Goal: Information Seeking & Learning: Learn about a topic

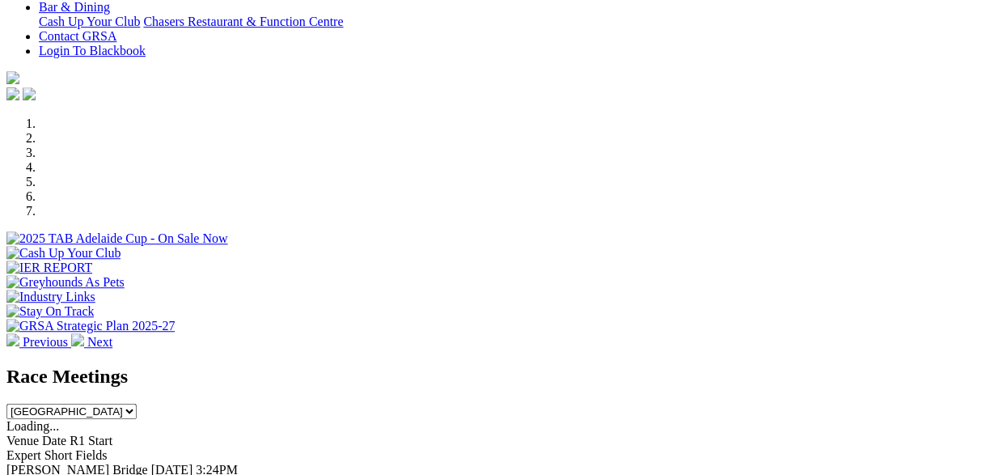
scroll to position [420, 0]
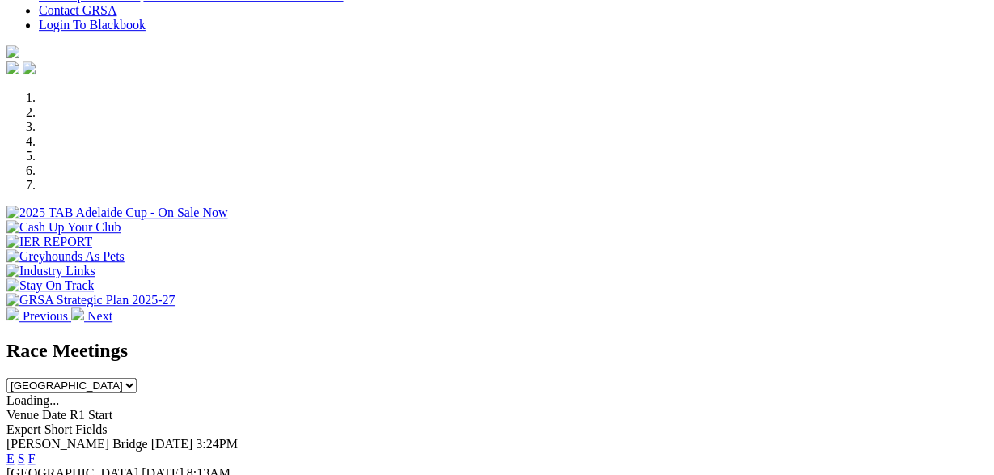
click at [36, 451] on link "F" at bounding box center [31, 458] width 7 height 14
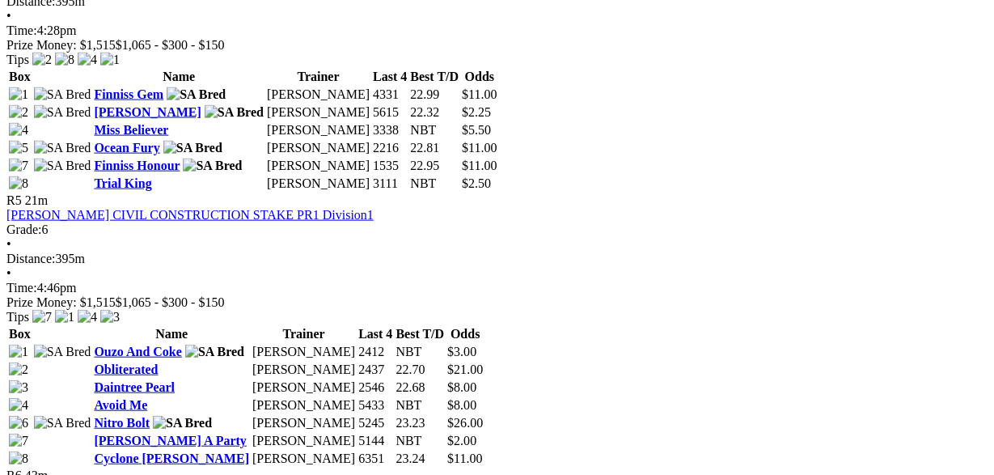
scroll to position [1009, 0]
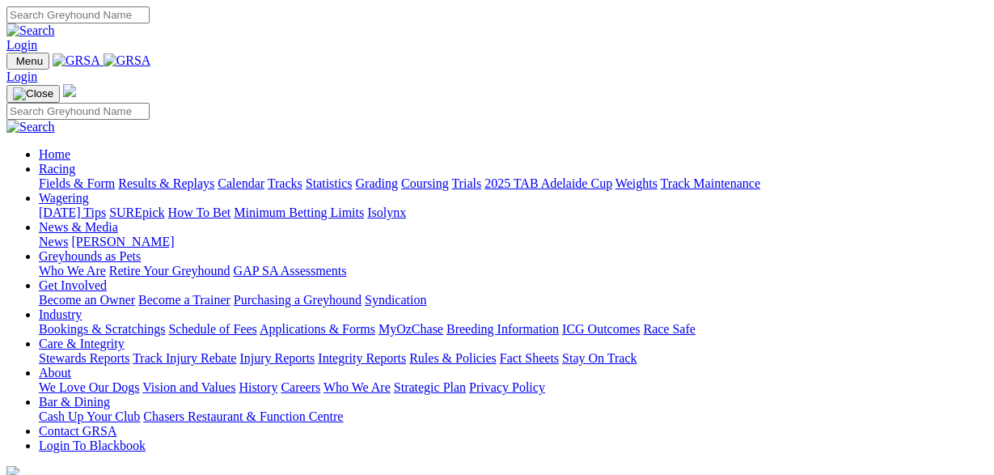
scroll to position [420, 0]
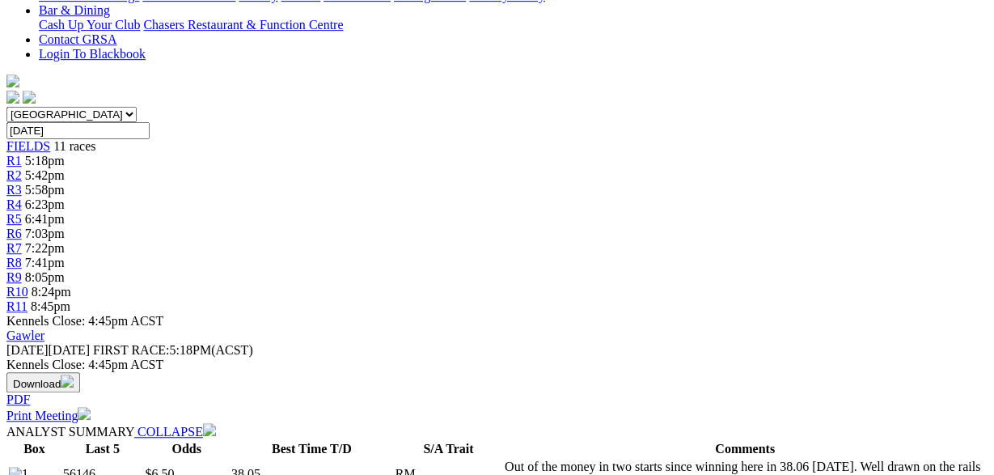
scroll to position [336, 0]
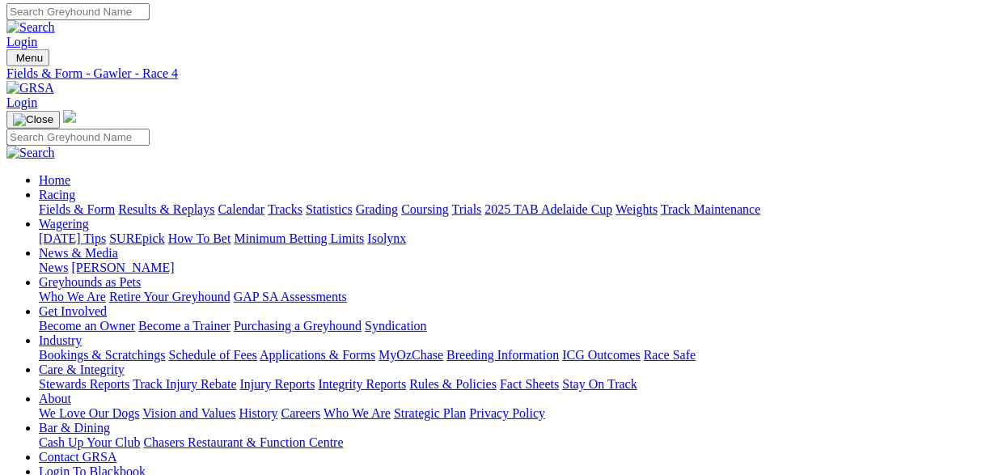
scroll to position [0, 0]
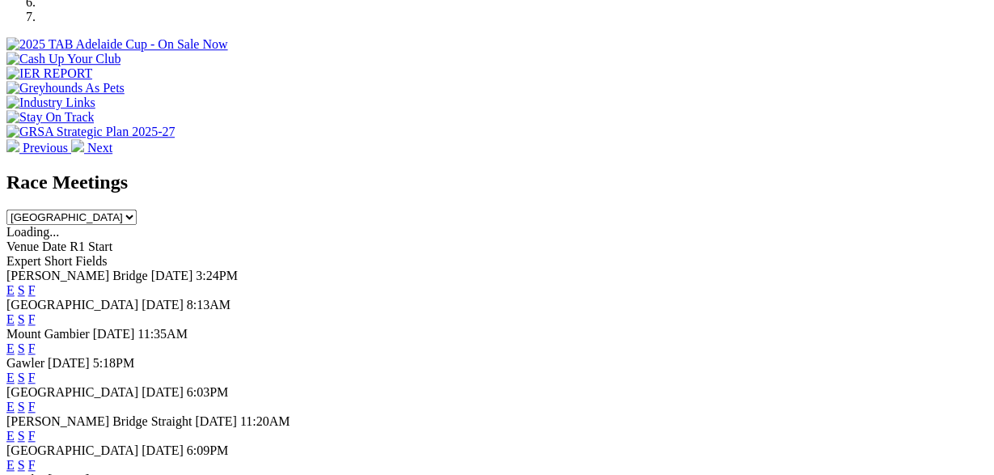
scroll to position [673, 0]
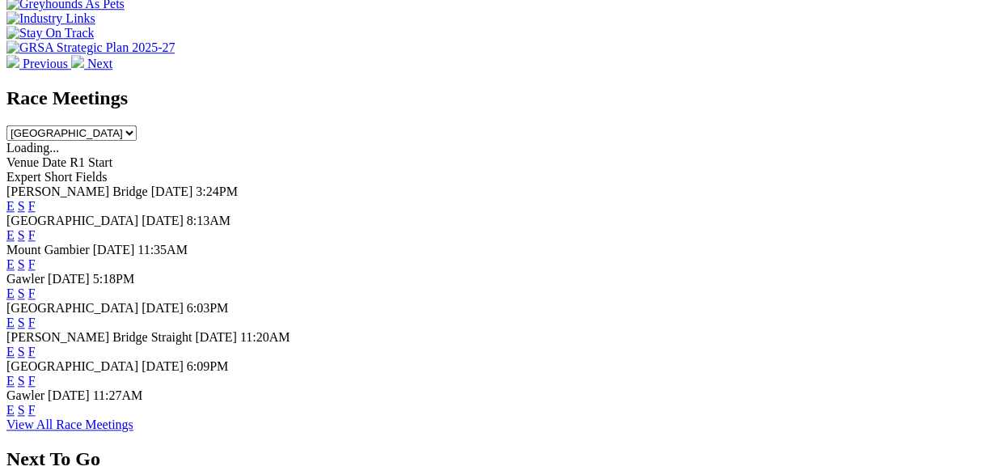
click at [36, 315] on link "F" at bounding box center [31, 322] width 7 height 14
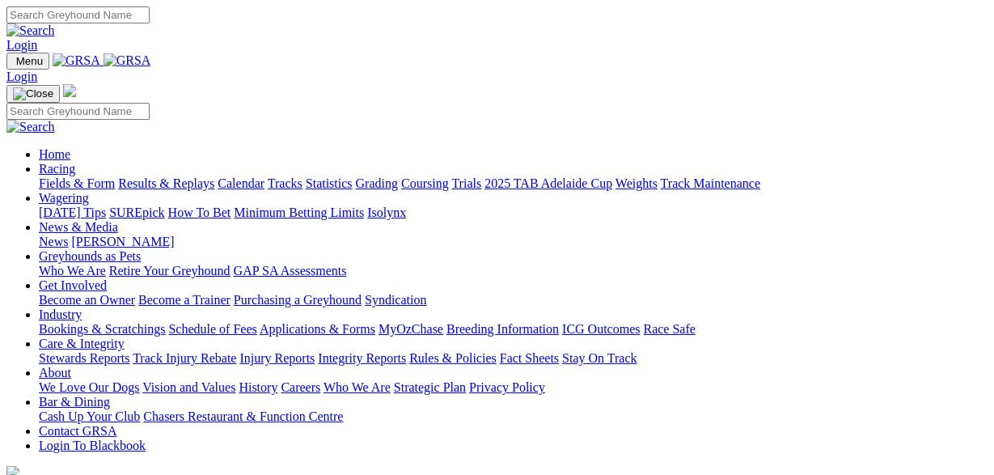
scroll to position [673, 0]
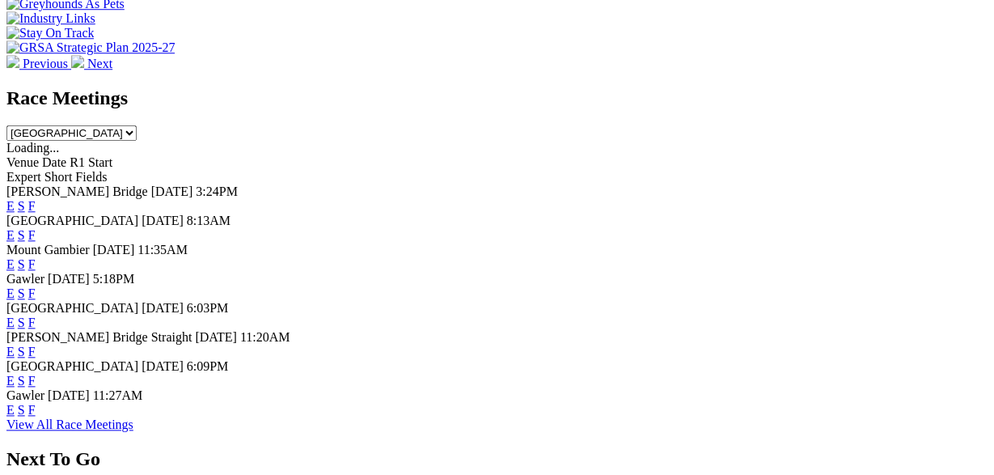
click at [36, 344] on link "F" at bounding box center [31, 351] width 7 height 14
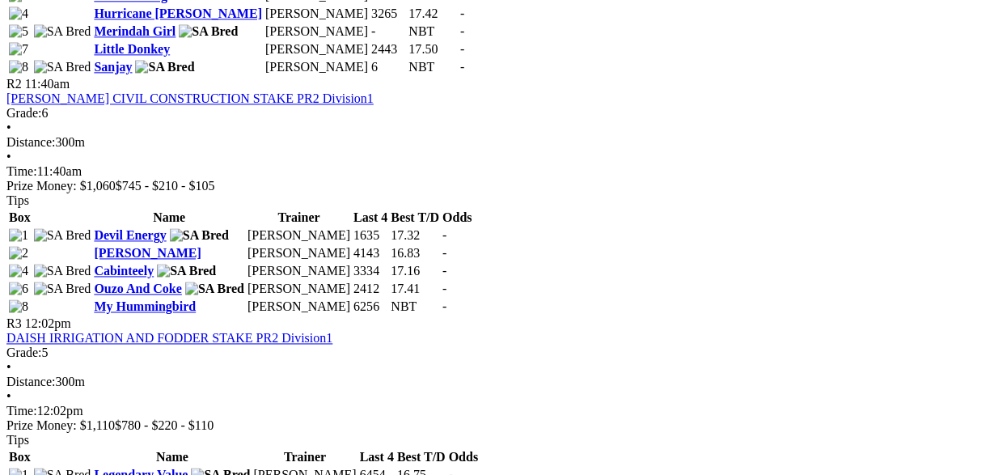
scroll to position [336, 0]
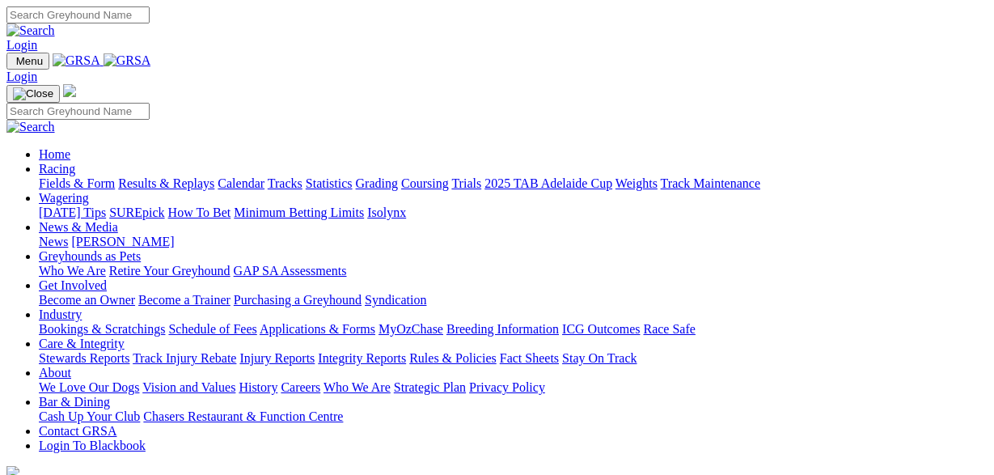
scroll to position [673, 0]
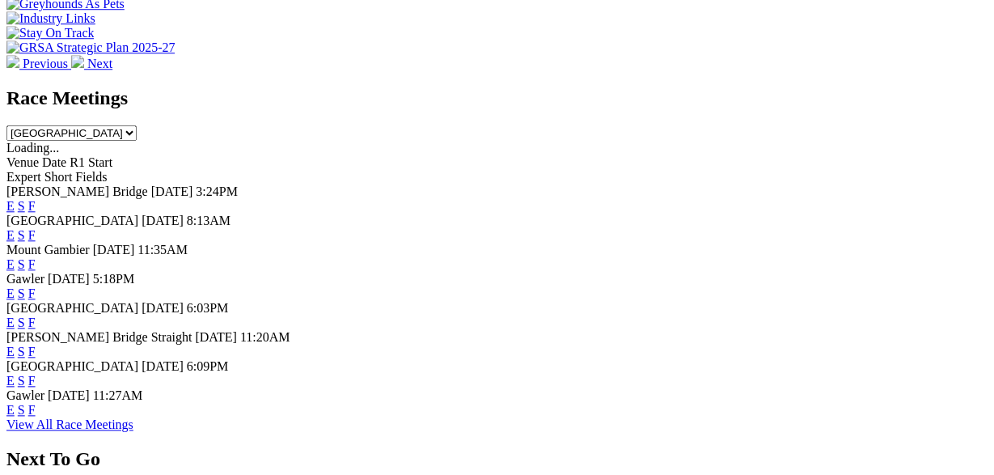
click at [36, 374] on link "F" at bounding box center [31, 381] width 7 height 14
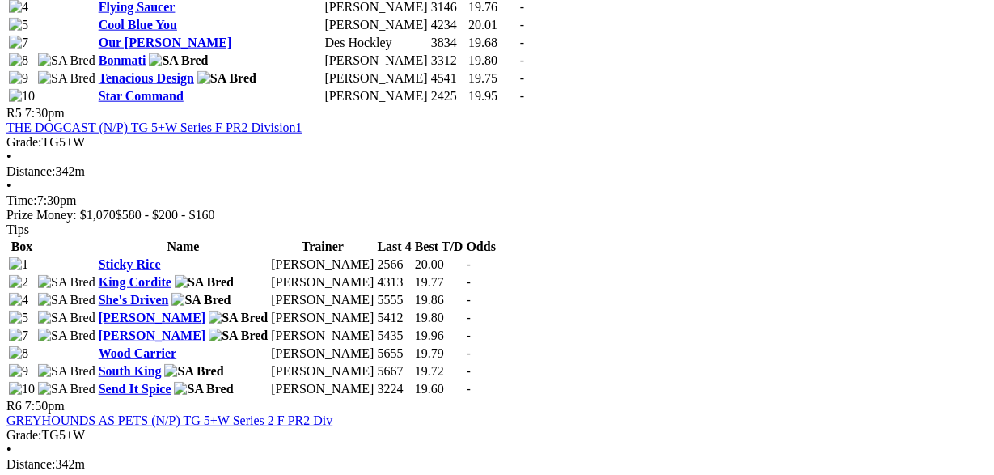
scroll to position [1514, 0]
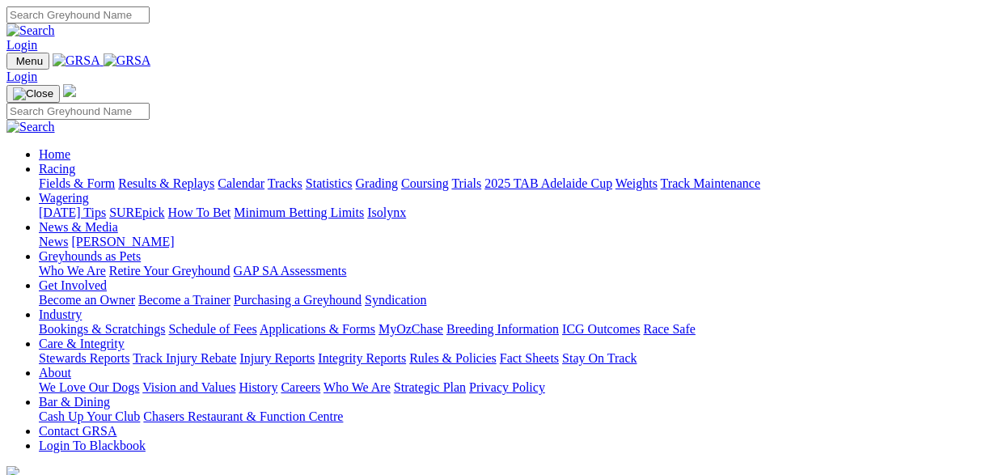
scroll to position [673, 0]
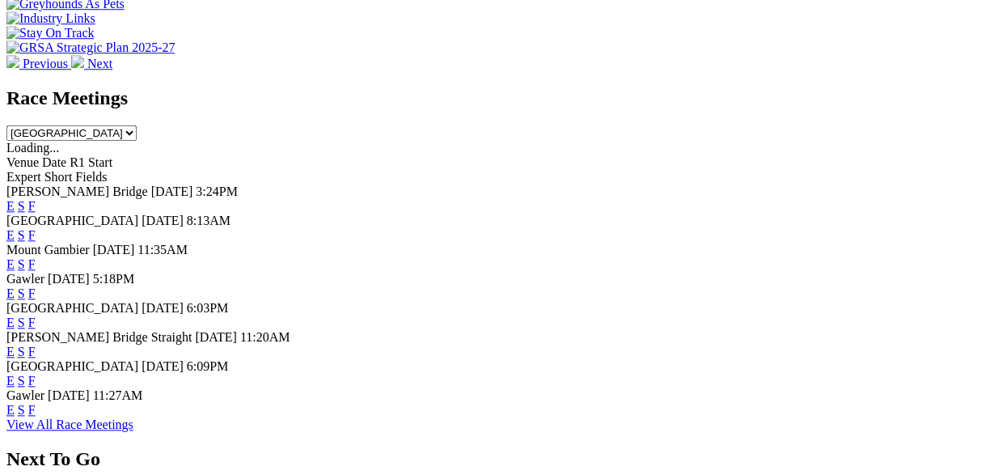
click at [36, 403] on link "F" at bounding box center [31, 410] width 7 height 14
